Goal: Check status

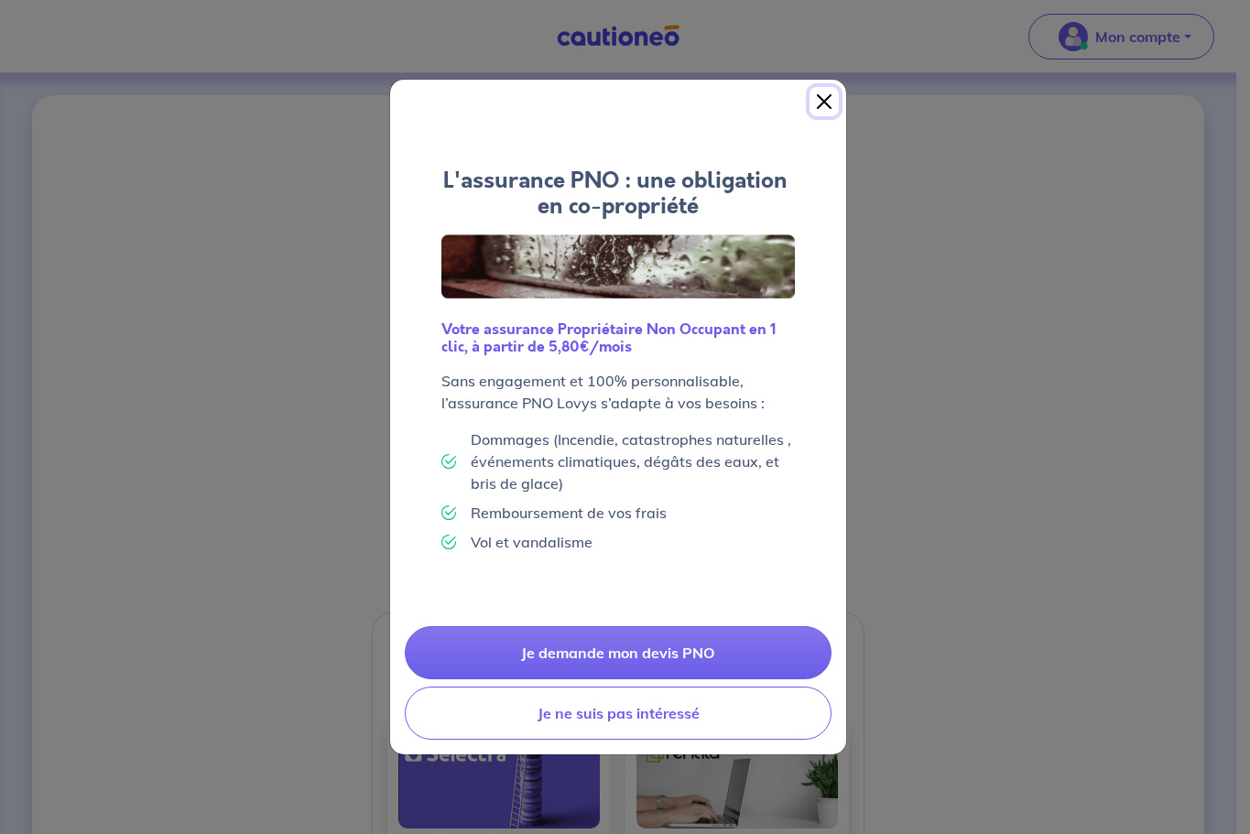
click at [819, 99] on button "Close" at bounding box center [823, 101] width 29 height 29
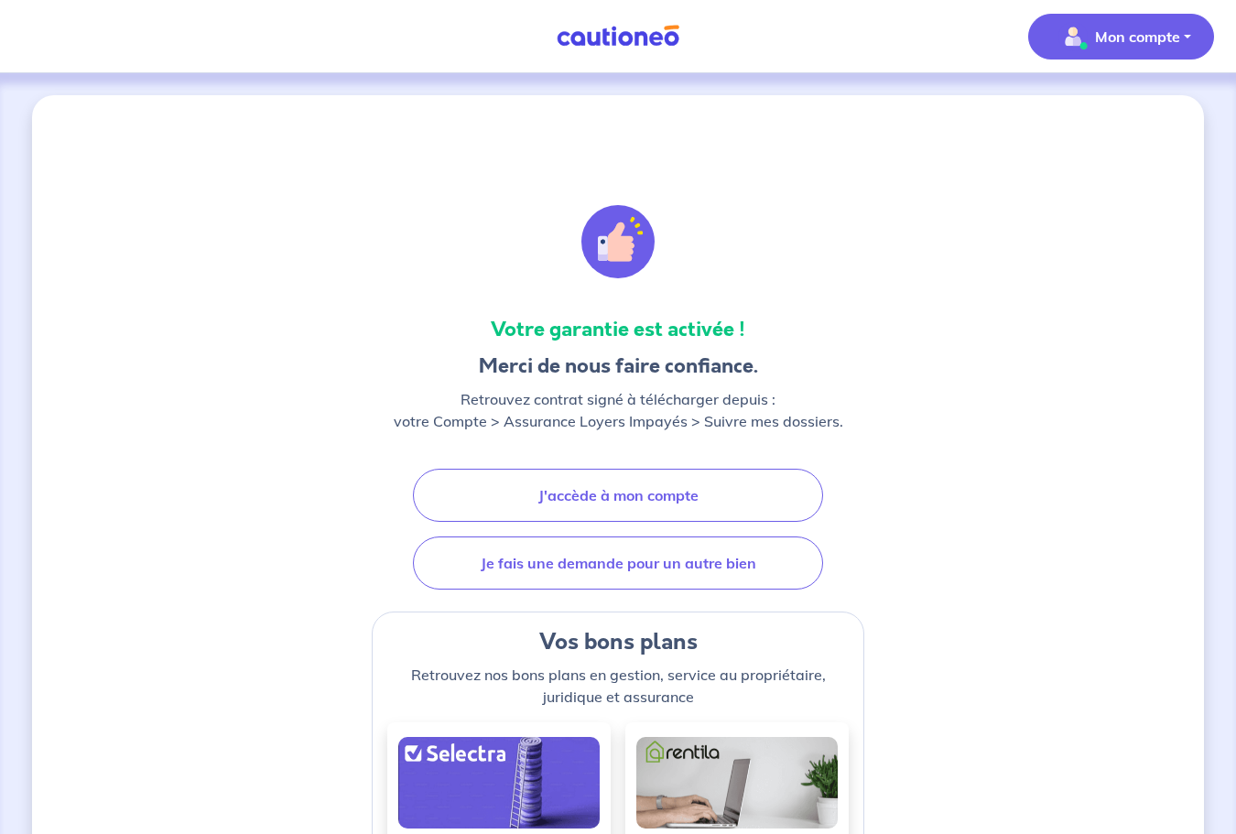
click at [1102, 47] on p "Mon compte" at bounding box center [1137, 37] width 85 height 22
click at [1092, 121] on link "Mes informations" at bounding box center [1102, 113] width 147 height 29
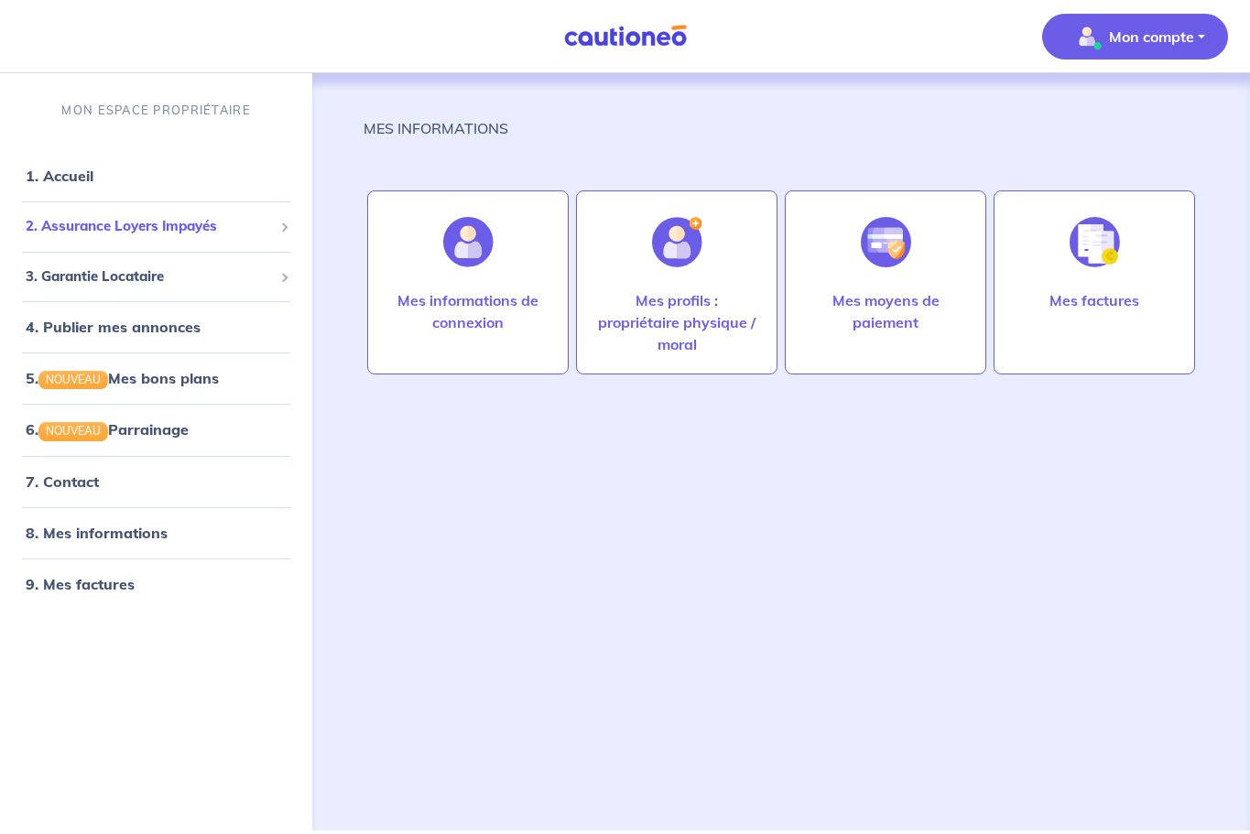
click at [120, 223] on span "2. Assurance Loyers Impayés" at bounding box center [149, 226] width 247 height 21
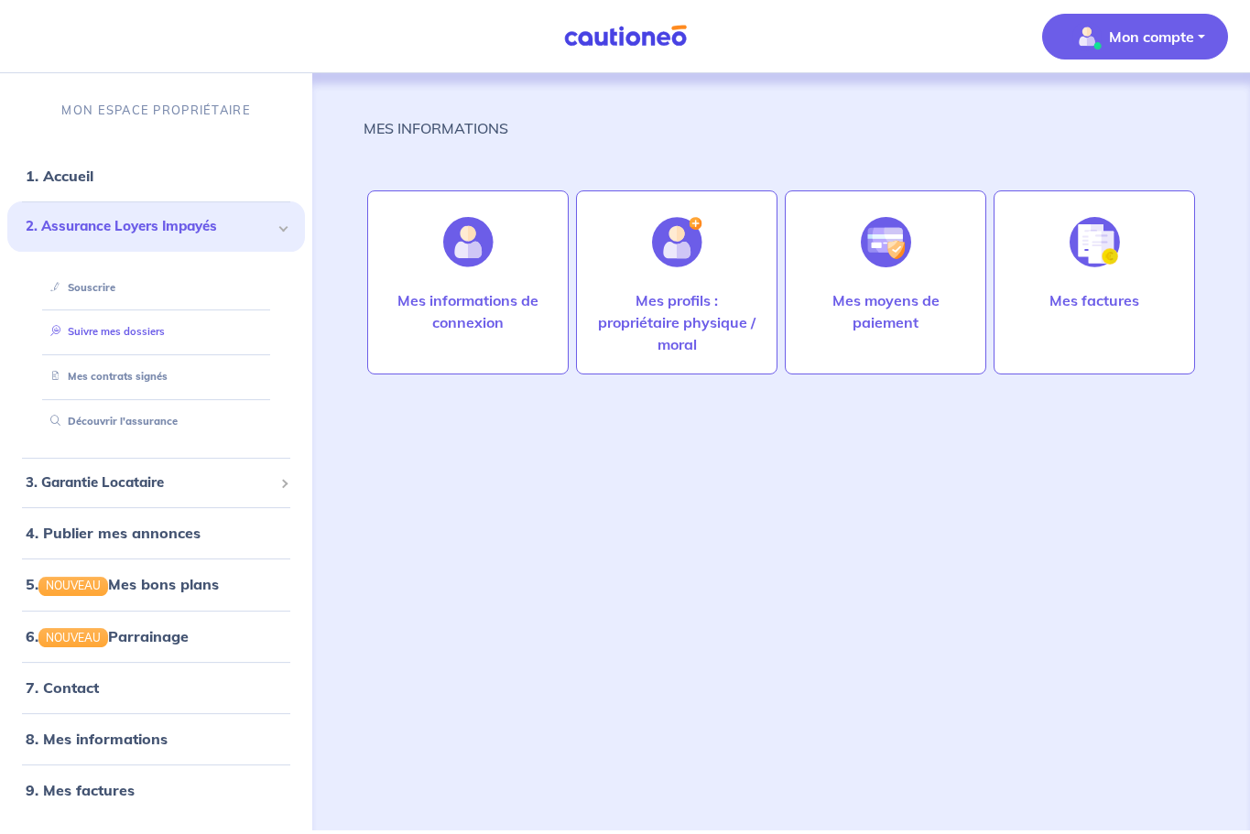
click at [102, 330] on link "Suivre mes dossiers" at bounding box center [104, 332] width 122 height 13
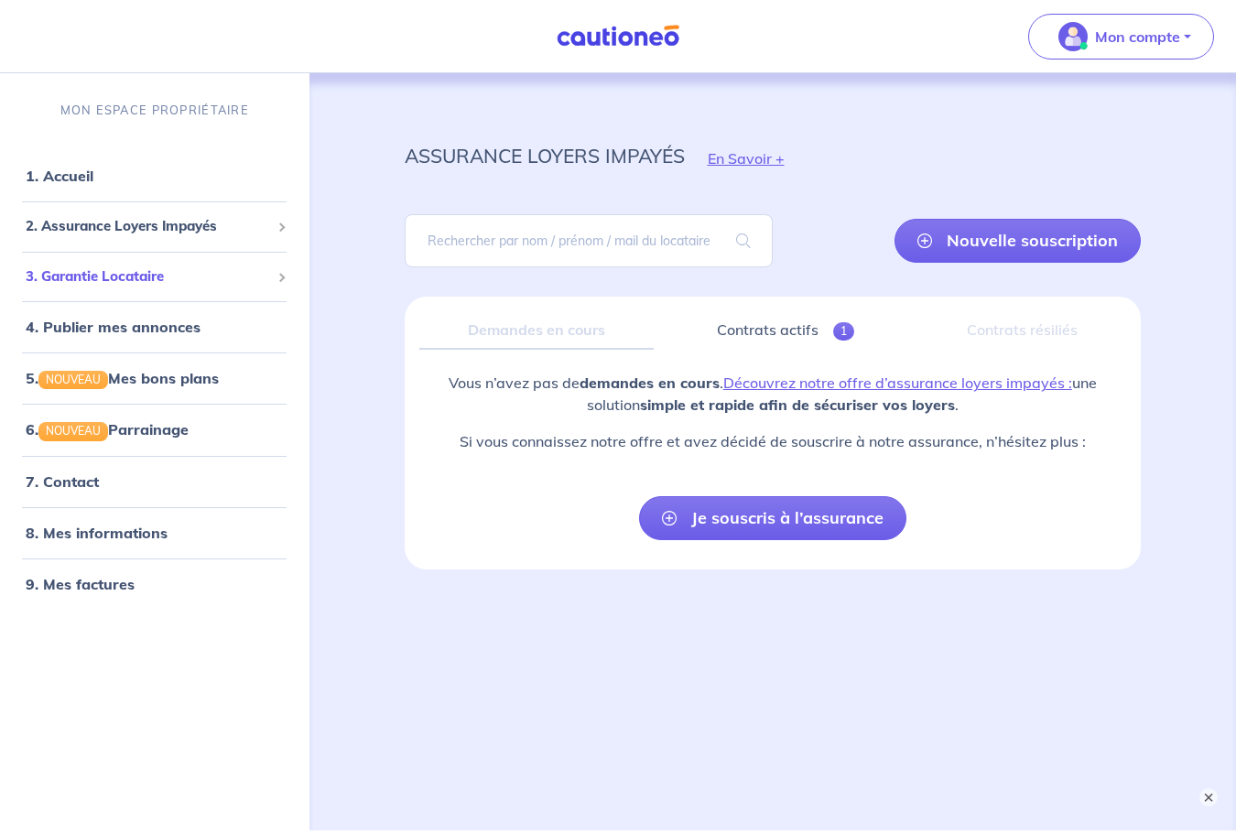
click at [230, 279] on span "3. Garantie Locataire" at bounding box center [148, 276] width 244 height 21
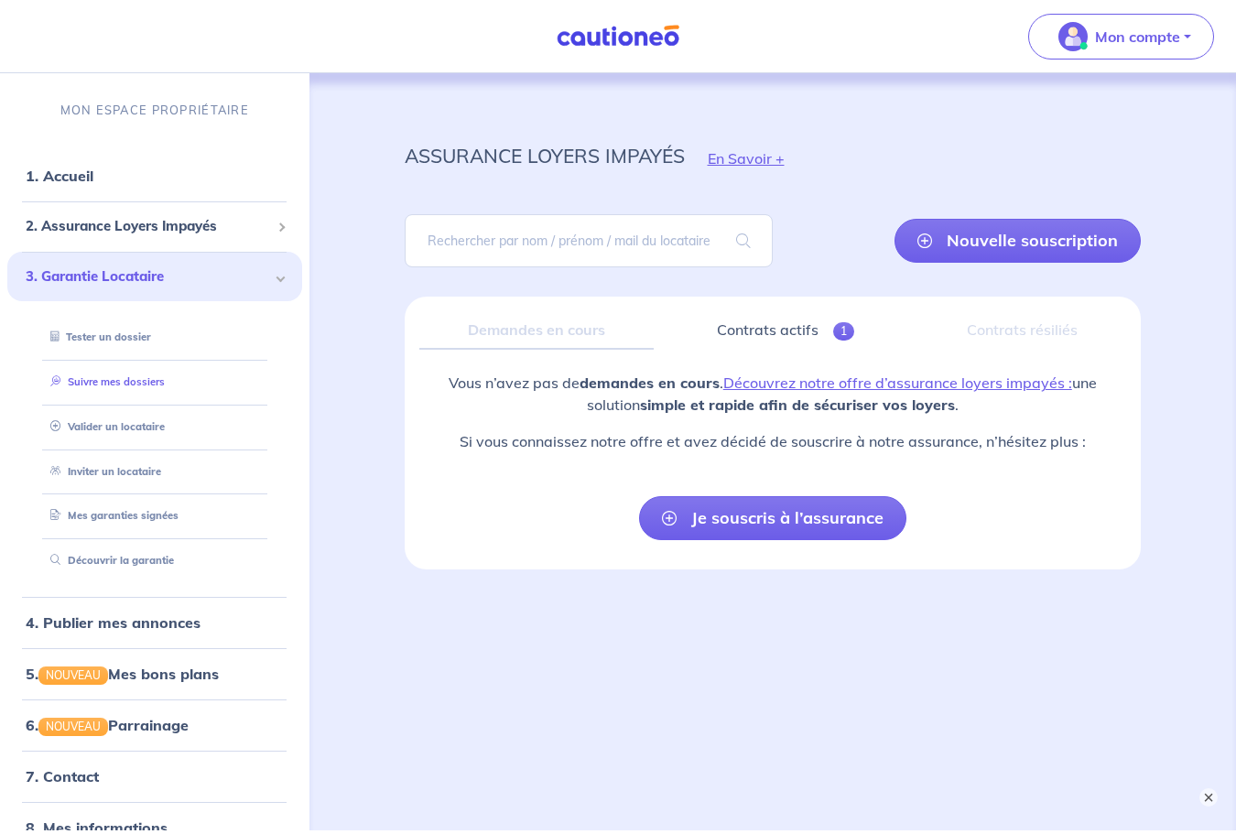
click at [160, 382] on link "Suivre mes dossiers" at bounding box center [104, 381] width 122 height 13
